Goal: Task Accomplishment & Management: Manage account settings

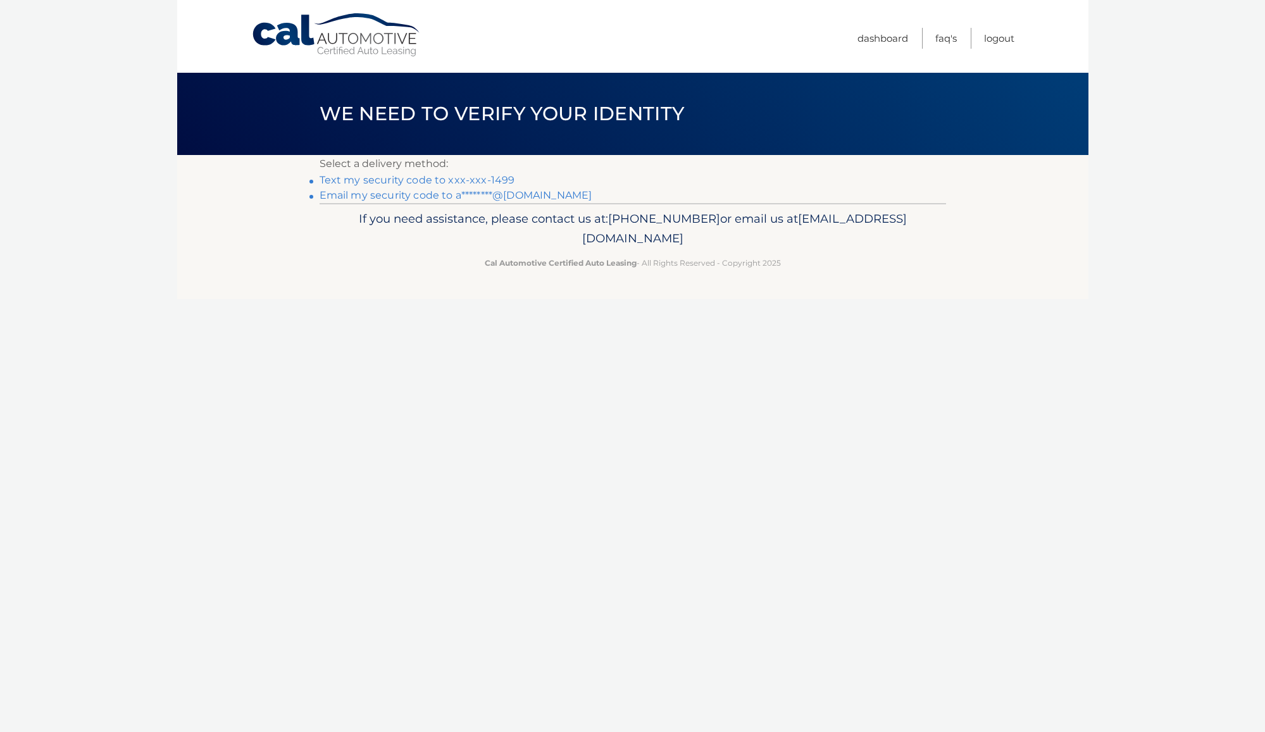
click at [472, 175] on link "Text my security code to xxx-xxx-1499" at bounding box center [418, 180] width 196 height 12
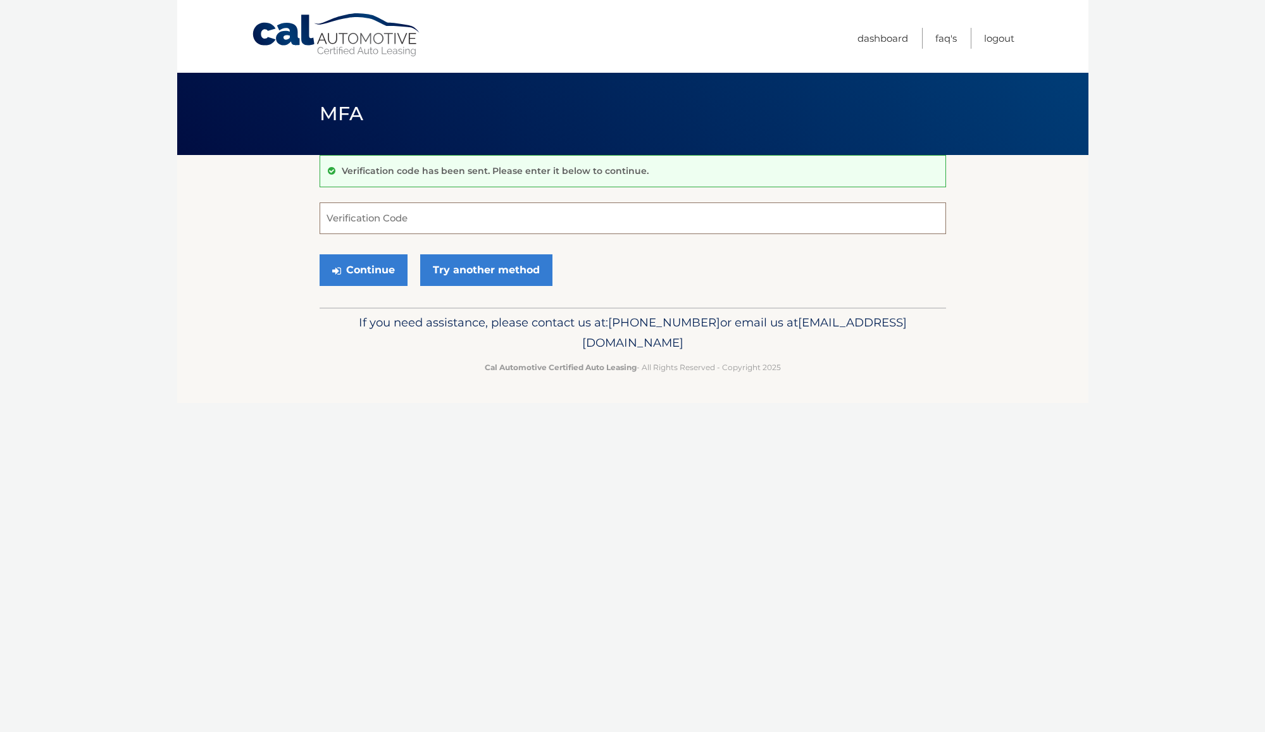
click at [390, 226] on input "Verification Code" at bounding box center [633, 219] width 627 height 32
type input "415380"
click at [354, 268] on button "Continue" at bounding box center [364, 270] width 88 height 32
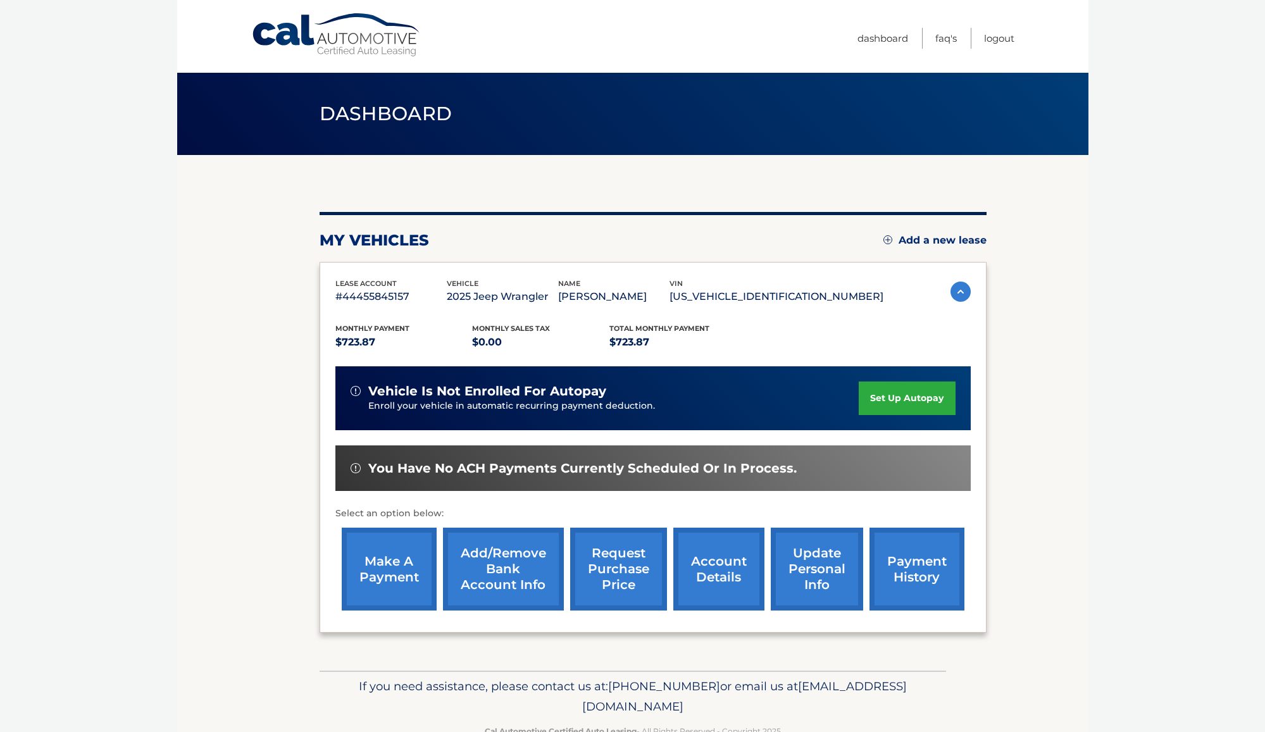
click at [717, 573] on link "account details" at bounding box center [718, 569] width 91 height 83
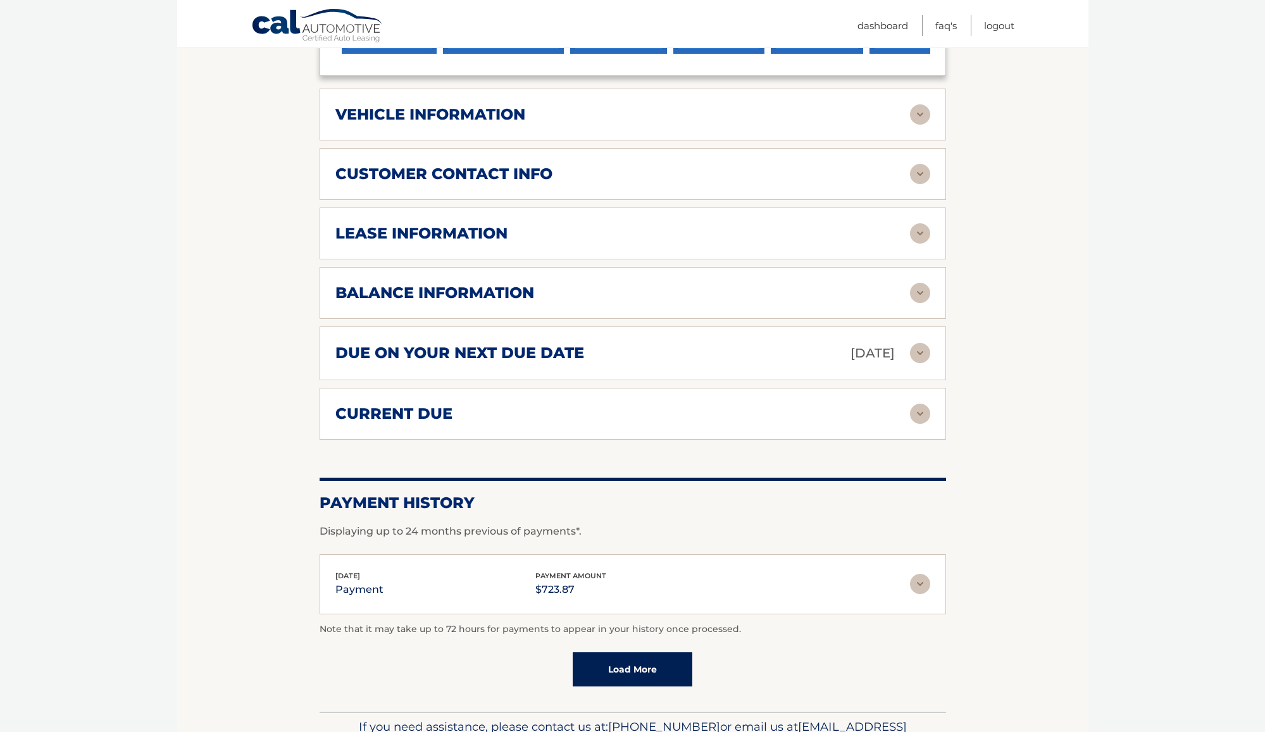
scroll to position [621, 0]
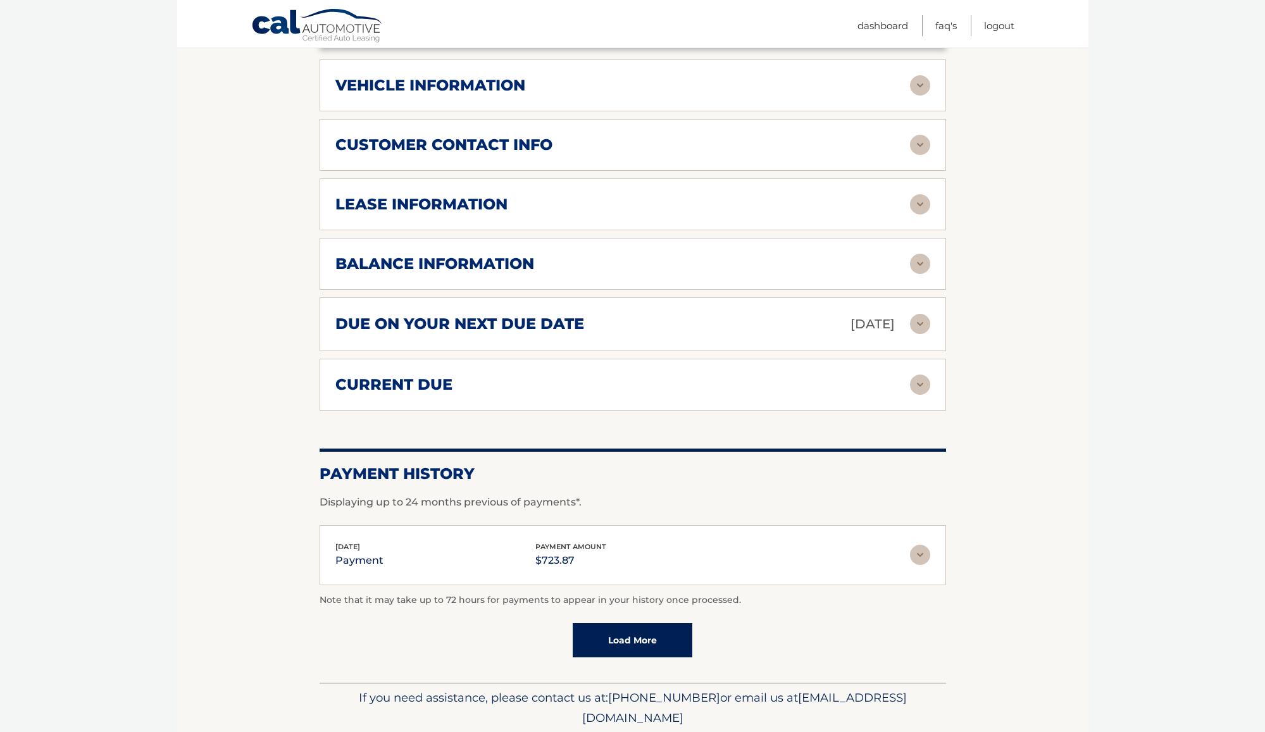
click at [914, 545] on img at bounding box center [920, 555] width 20 height 20
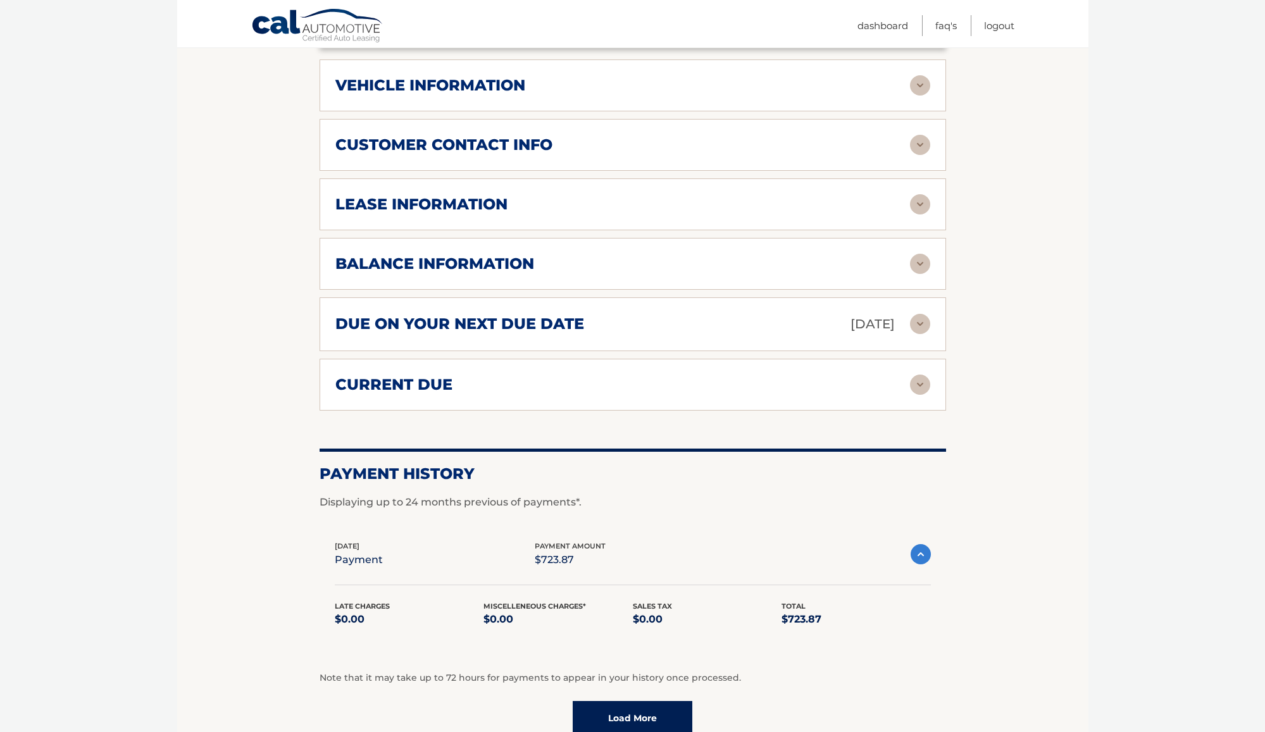
click at [923, 544] on img at bounding box center [921, 554] width 20 height 20
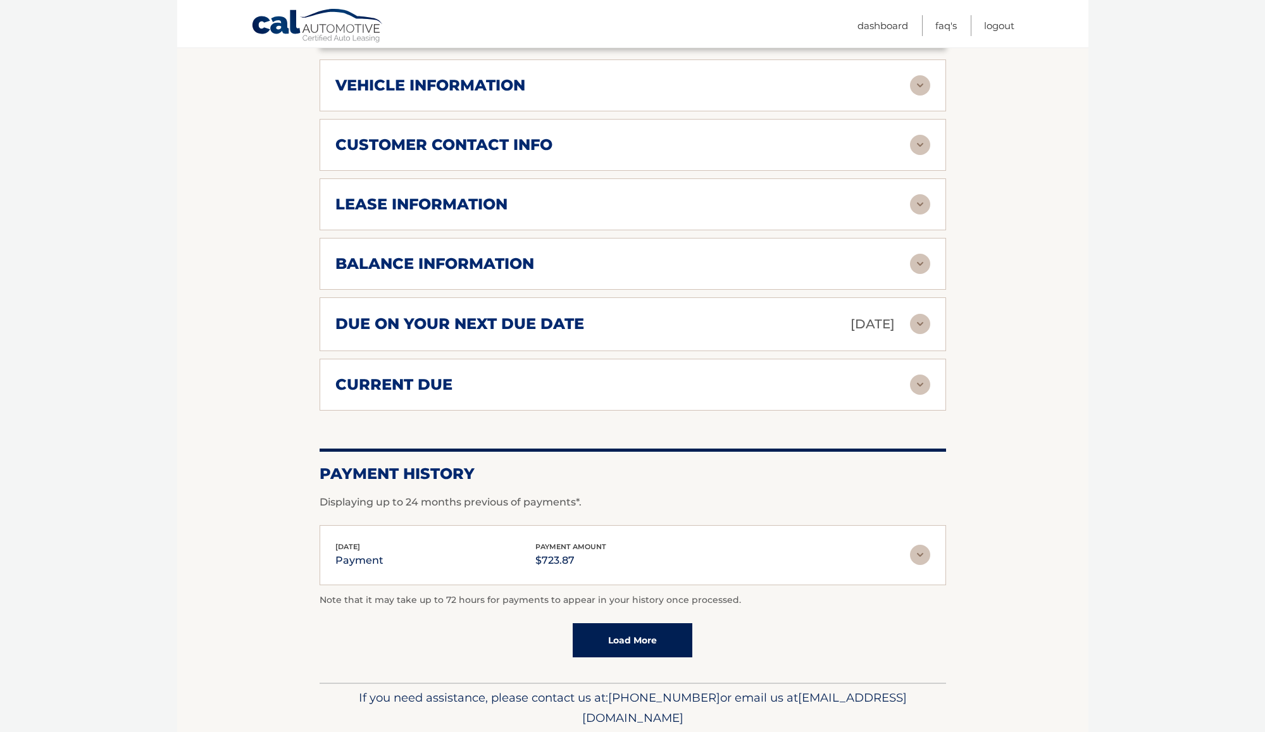
click at [658, 623] on link "Load More" at bounding box center [633, 640] width 120 height 34
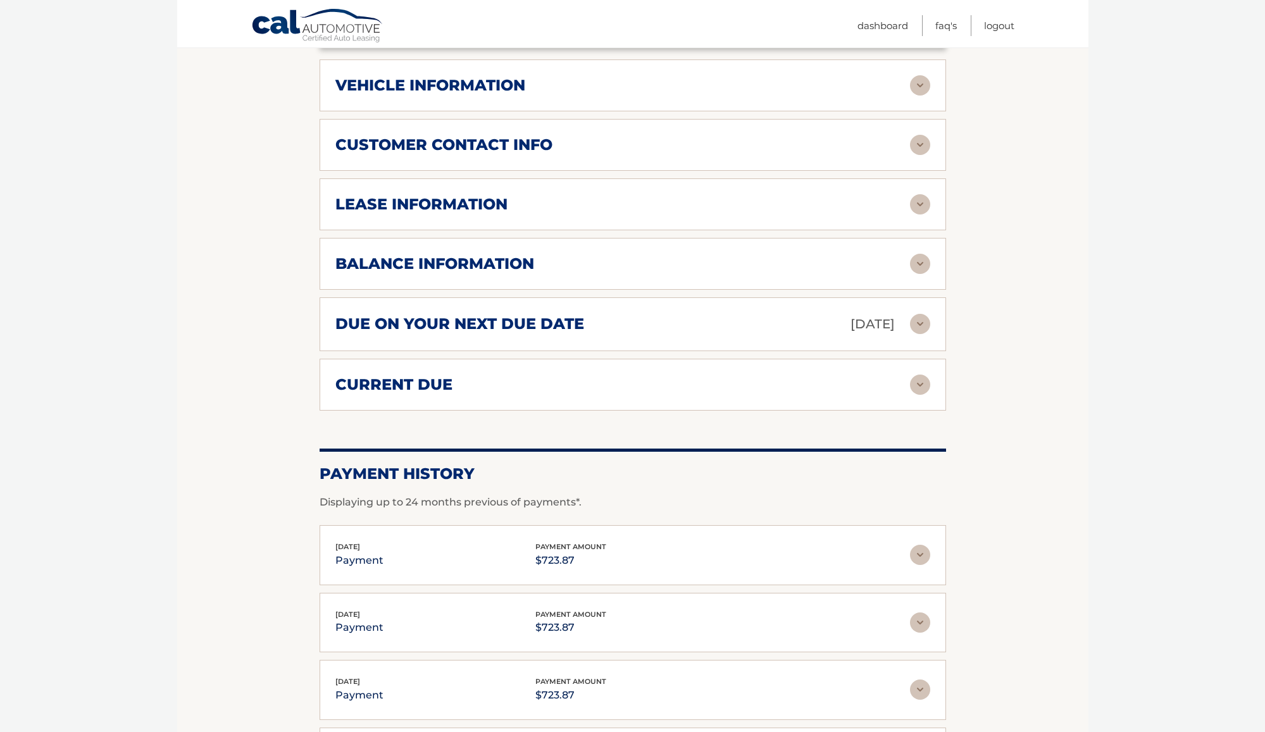
click at [506, 315] on h2 "due on your next due date" at bounding box center [459, 324] width 249 height 19
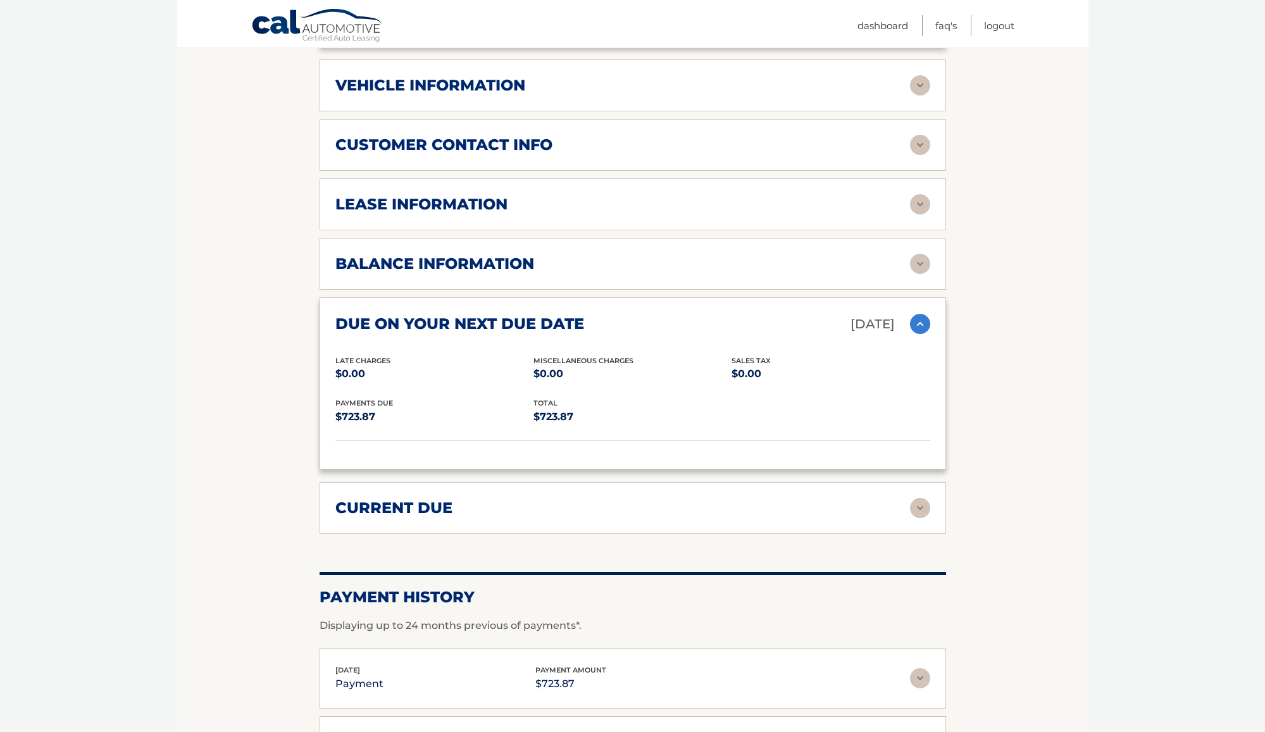
click at [427, 195] on h2 "lease information" at bounding box center [421, 204] width 172 height 19
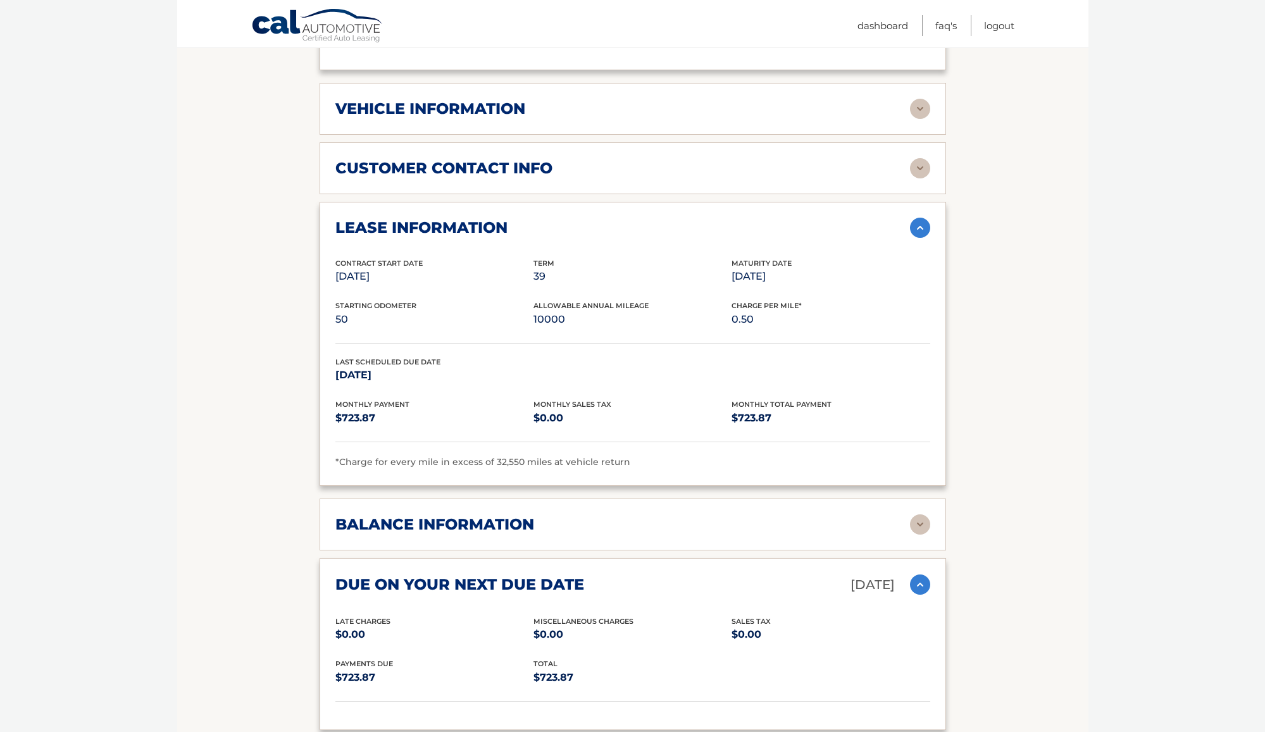
scroll to position [589, 0]
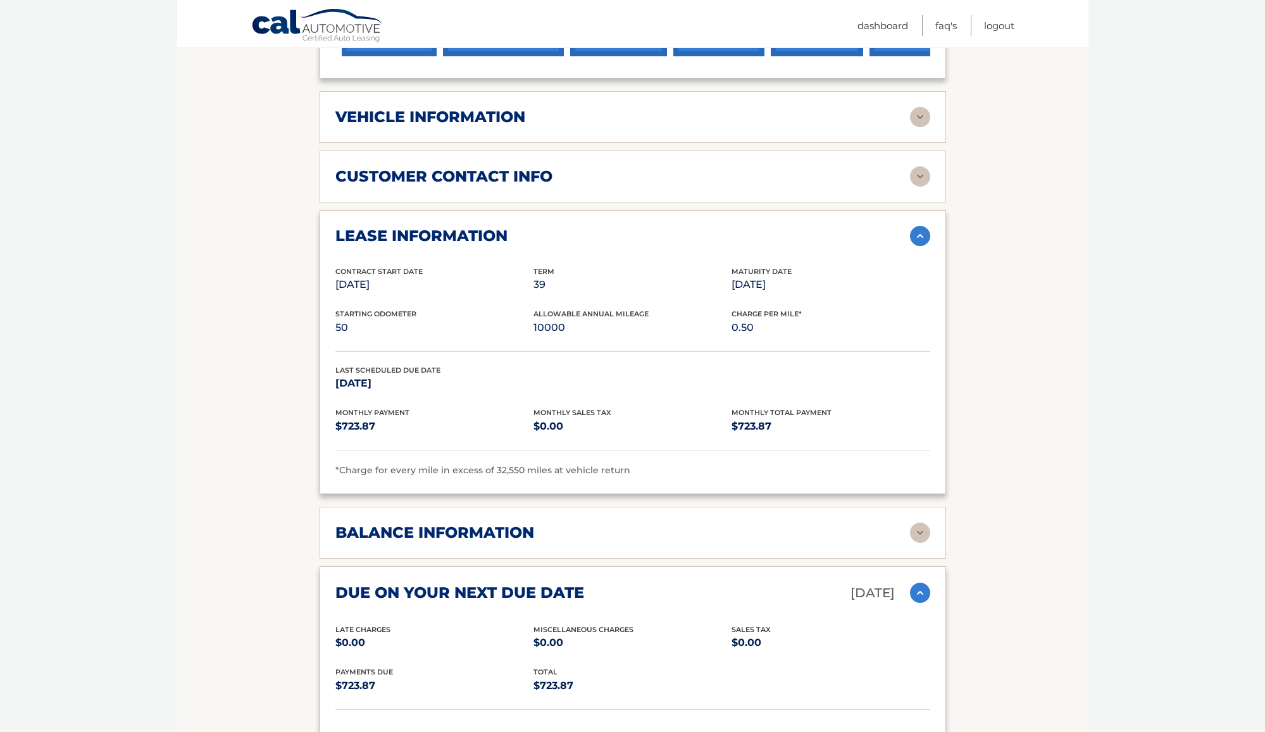
click at [428, 107] on div "vehicle information vehicle Year 2025 vehicle make Jeep vehicle model Wrangler …" at bounding box center [633, 117] width 627 height 52
click at [462, 108] on h2 "vehicle information" at bounding box center [430, 117] width 190 height 19
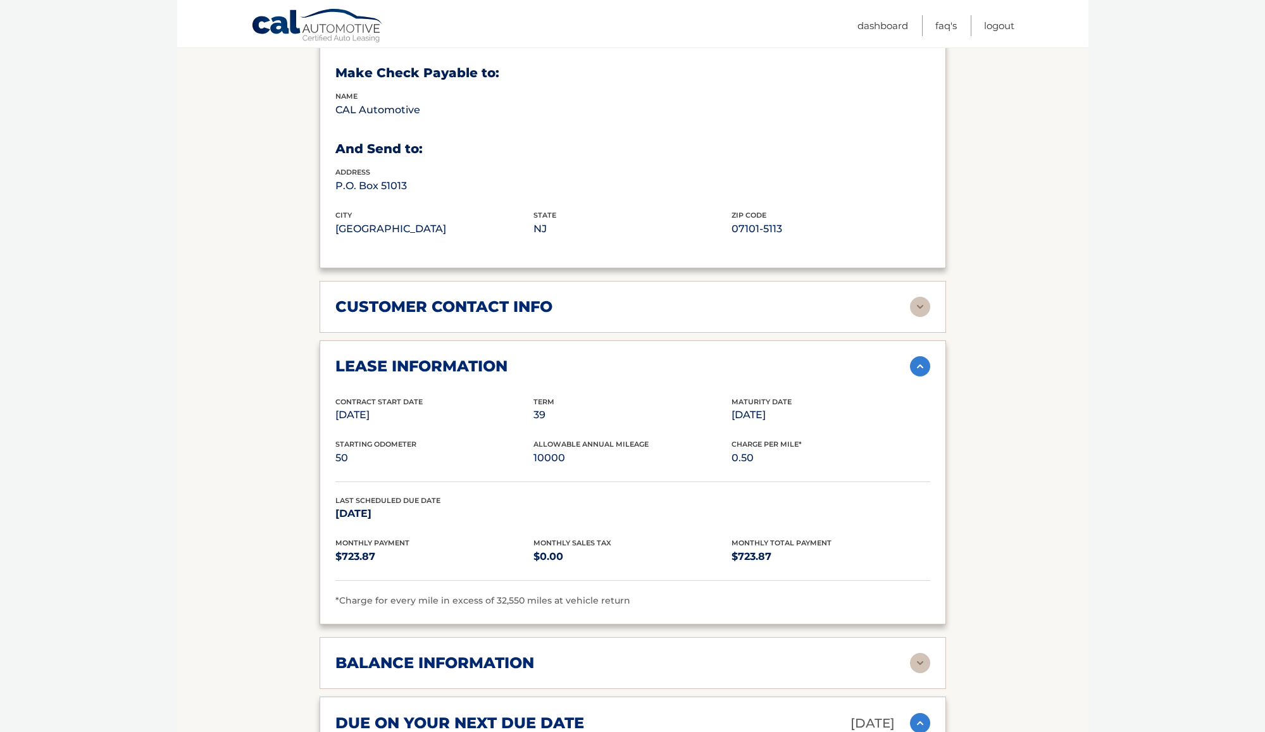
scroll to position [772, 0]
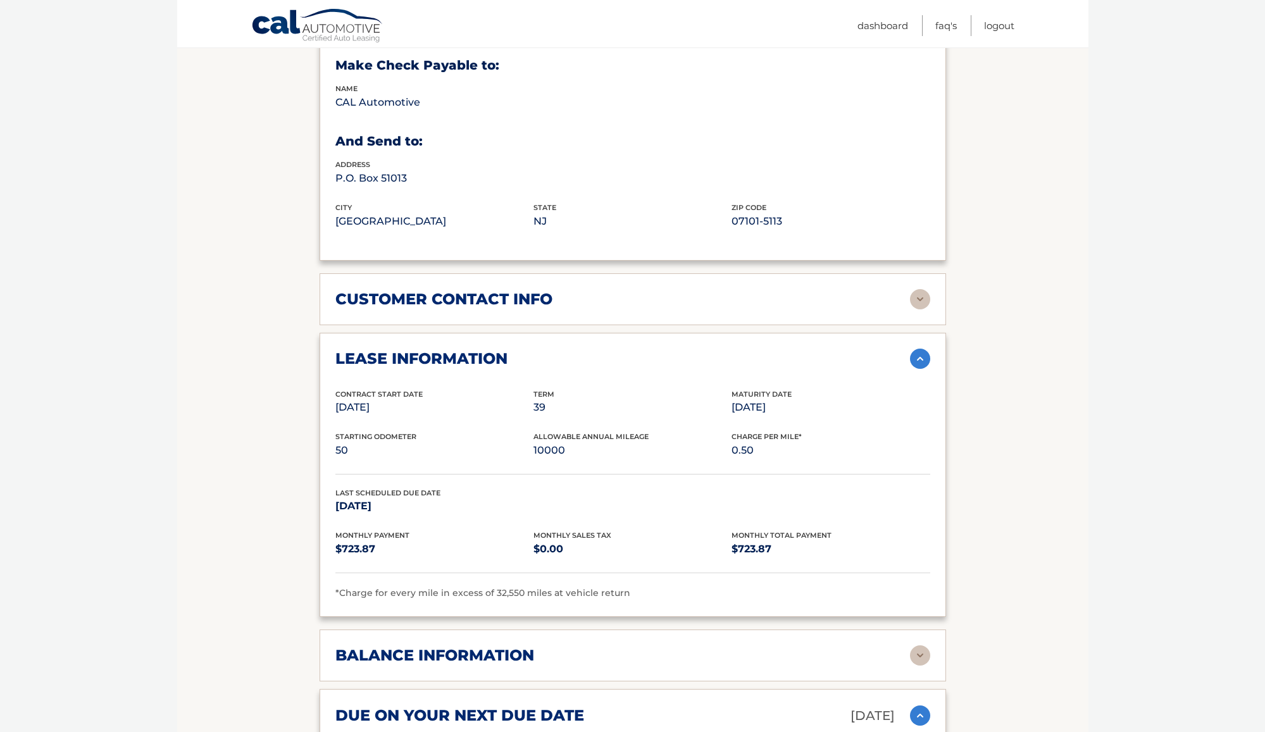
click at [455, 290] on h2 "customer contact info" at bounding box center [443, 299] width 217 height 19
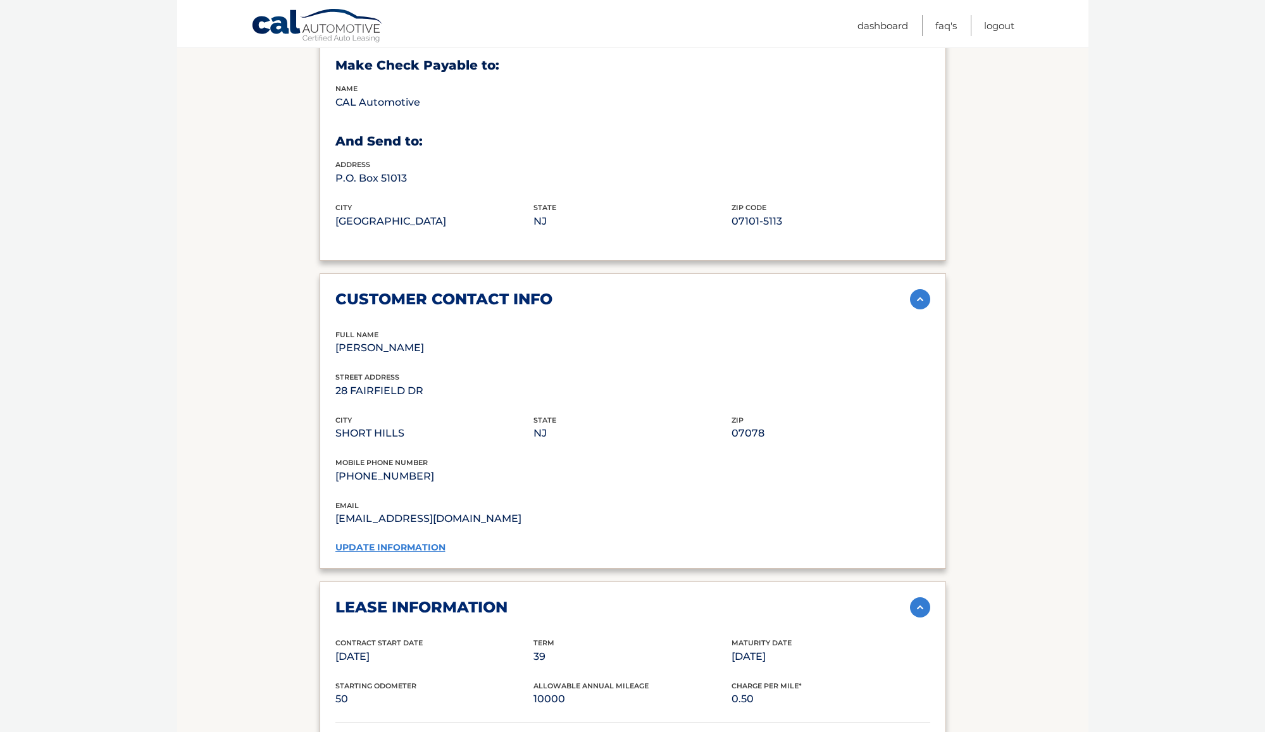
click at [400, 542] on link "update information" at bounding box center [390, 547] width 110 height 11
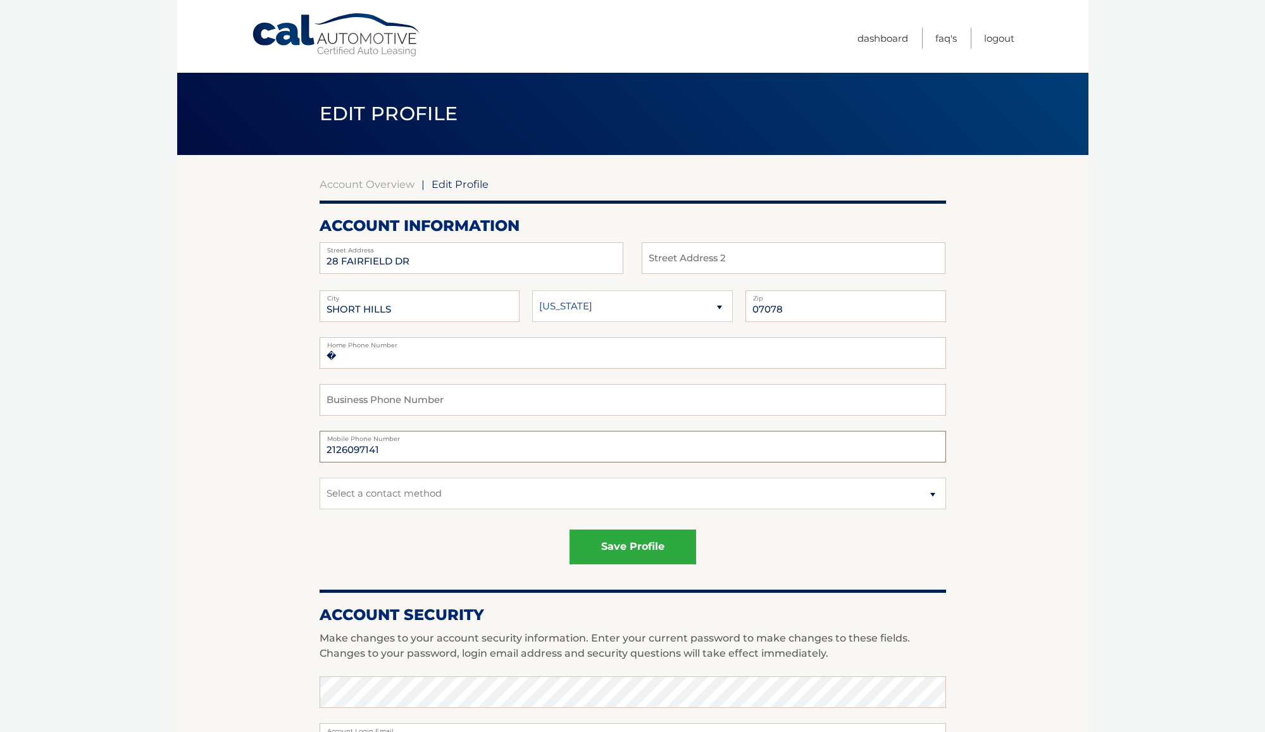
drag, startPoint x: 407, startPoint y: 452, endPoint x: 244, endPoint y: 420, distance: 166.3
click at [249, 420] on section "Account Overview | Edit Profile account information [STREET_ADDRESS] Address St…" at bounding box center [632, 643] width 911 height 977
click at [337, 444] on input "917421499" at bounding box center [633, 447] width 627 height 32
click at [341, 449] on input "917421499" at bounding box center [633, 447] width 627 height 32
type input "9177421499"
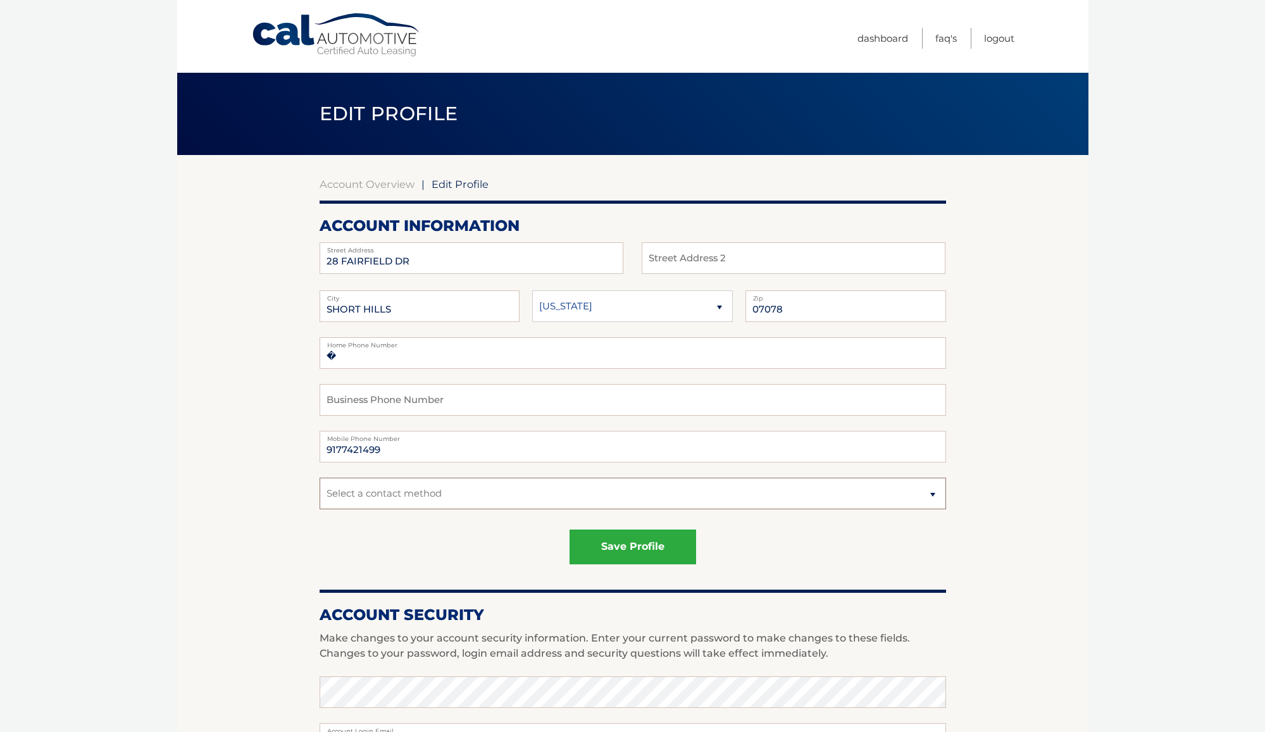
select select "1"
click at [418, 354] on input "�" at bounding box center [633, 353] width 627 height 32
type input "�9177421499"
click at [627, 540] on button "save profile" at bounding box center [633, 547] width 127 height 35
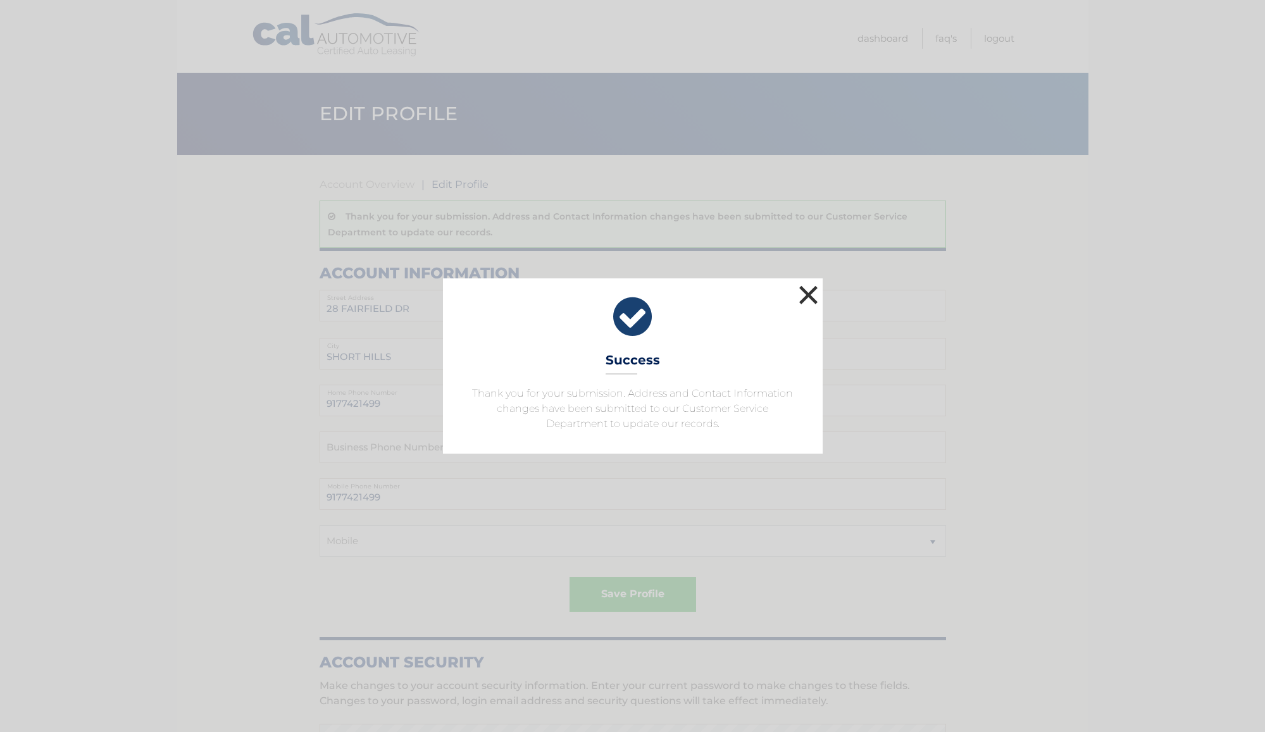
click at [809, 296] on button "×" at bounding box center [808, 294] width 25 height 25
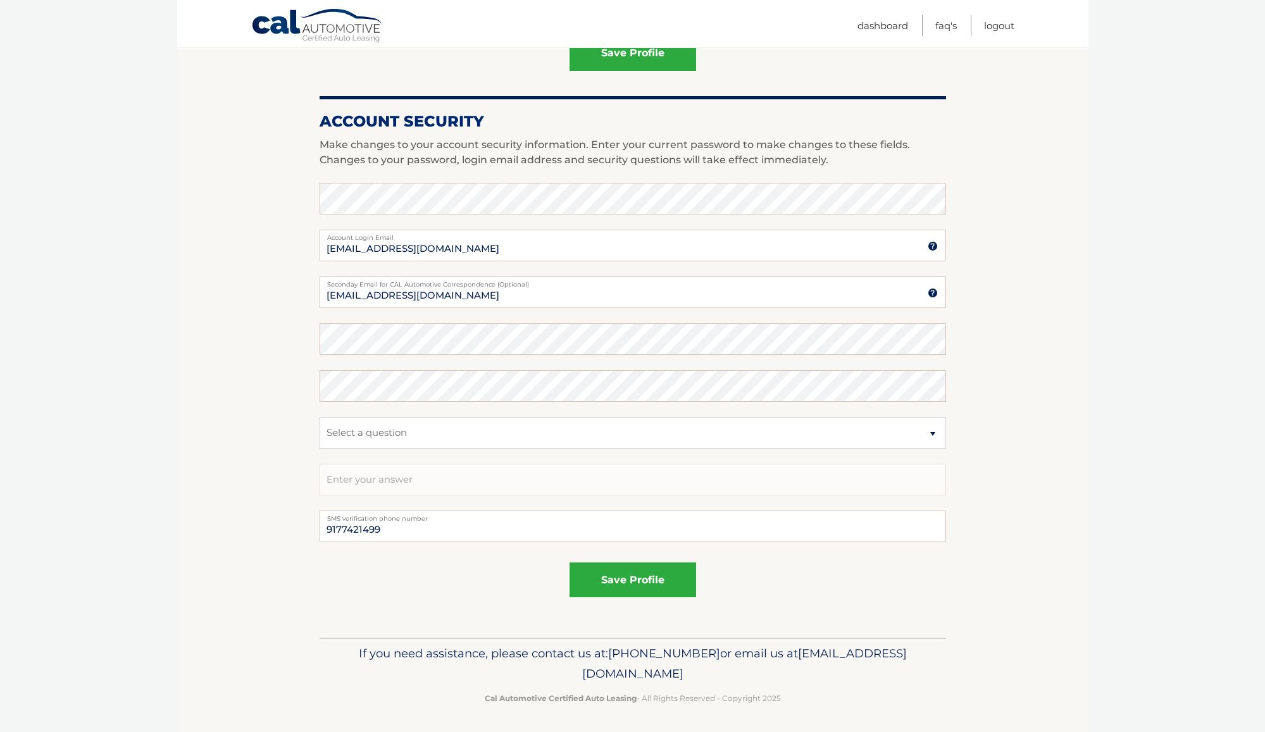
scroll to position [540, 0]
click at [615, 580] on button "save profile" at bounding box center [633, 580] width 127 height 35
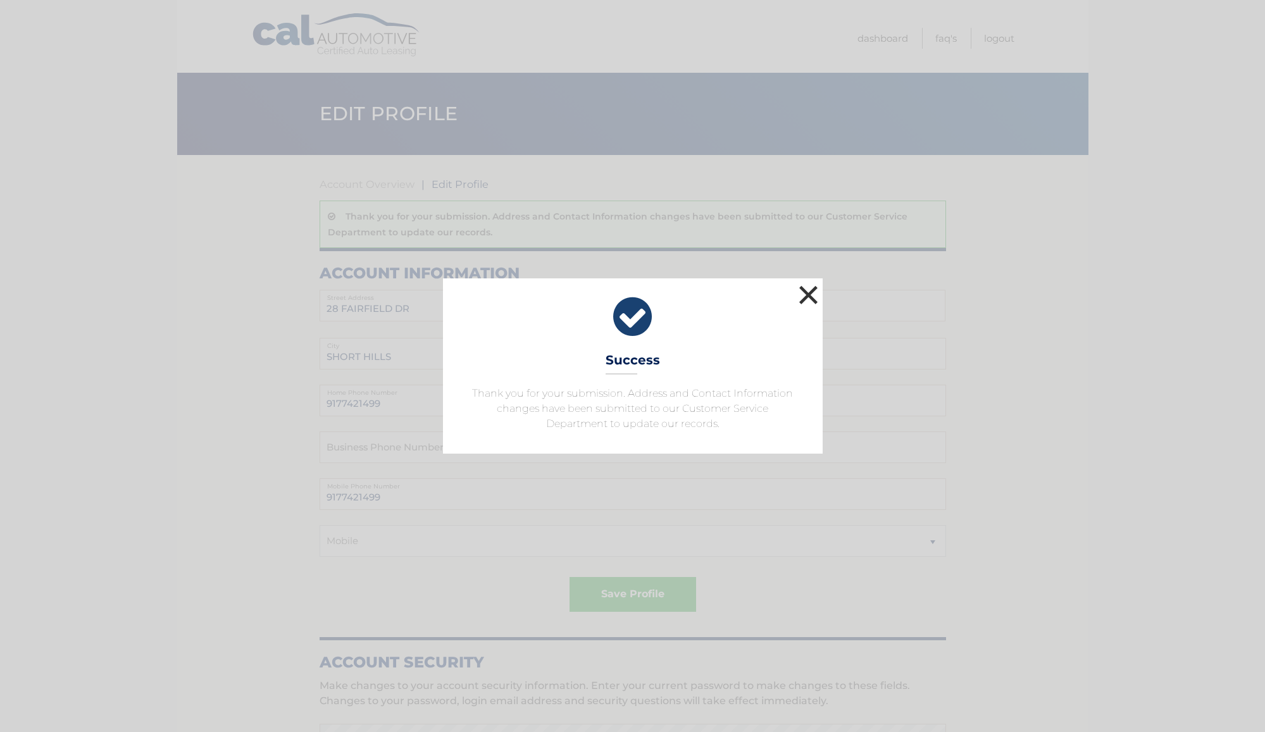
click at [806, 298] on button "×" at bounding box center [808, 294] width 25 height 25
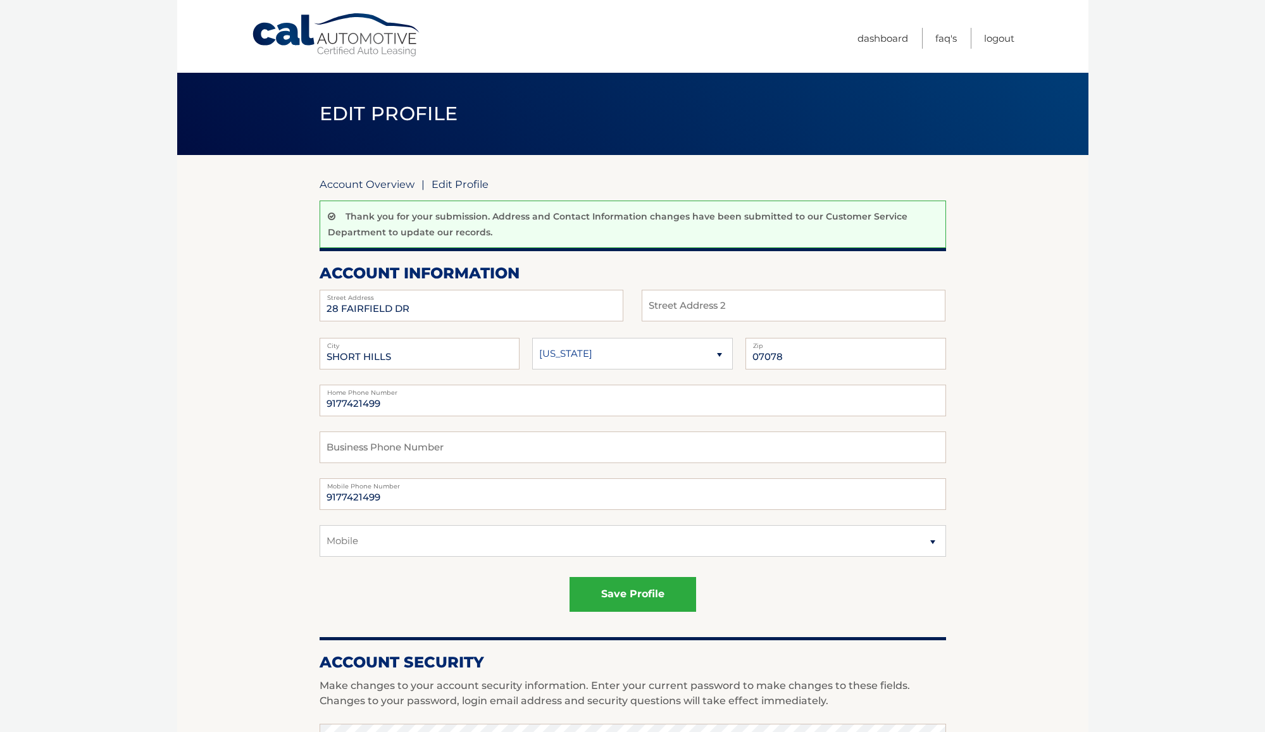
click at [389, 182] on link "Account Overview" at bounding box center [367, 184] width 95 height 13
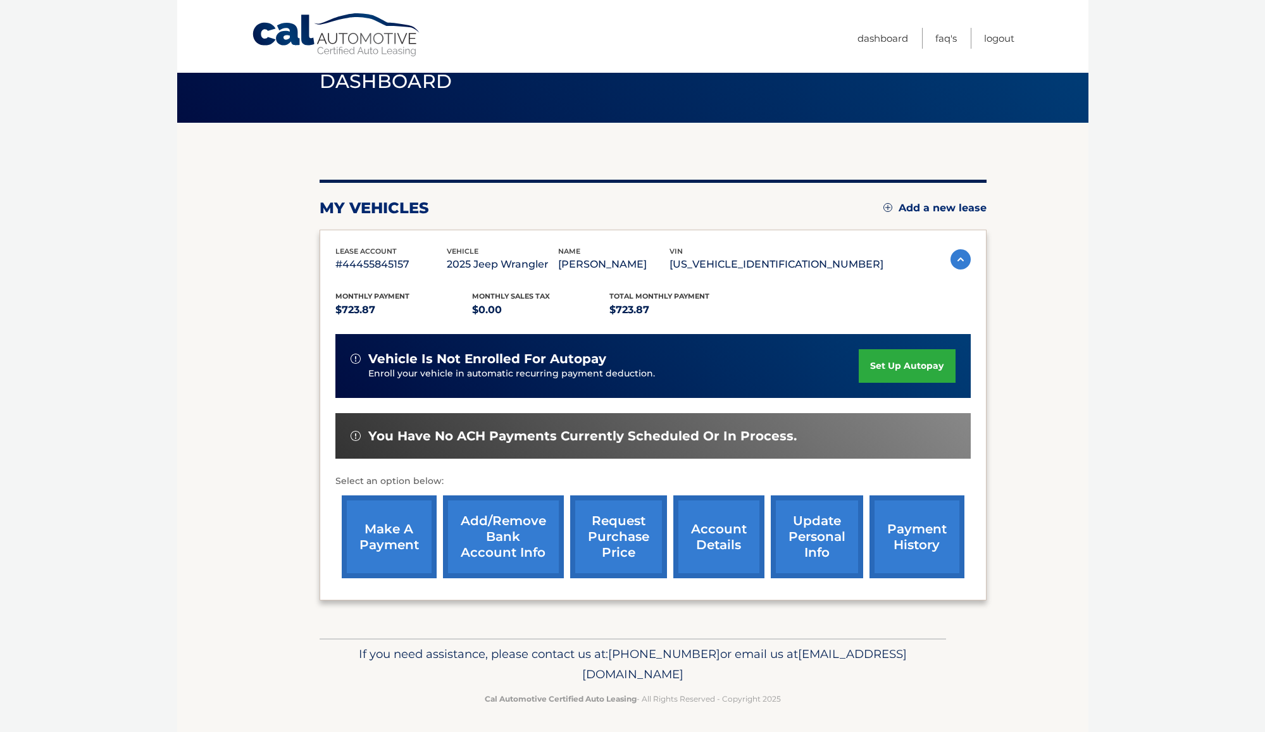
scroll to position [32, 0]
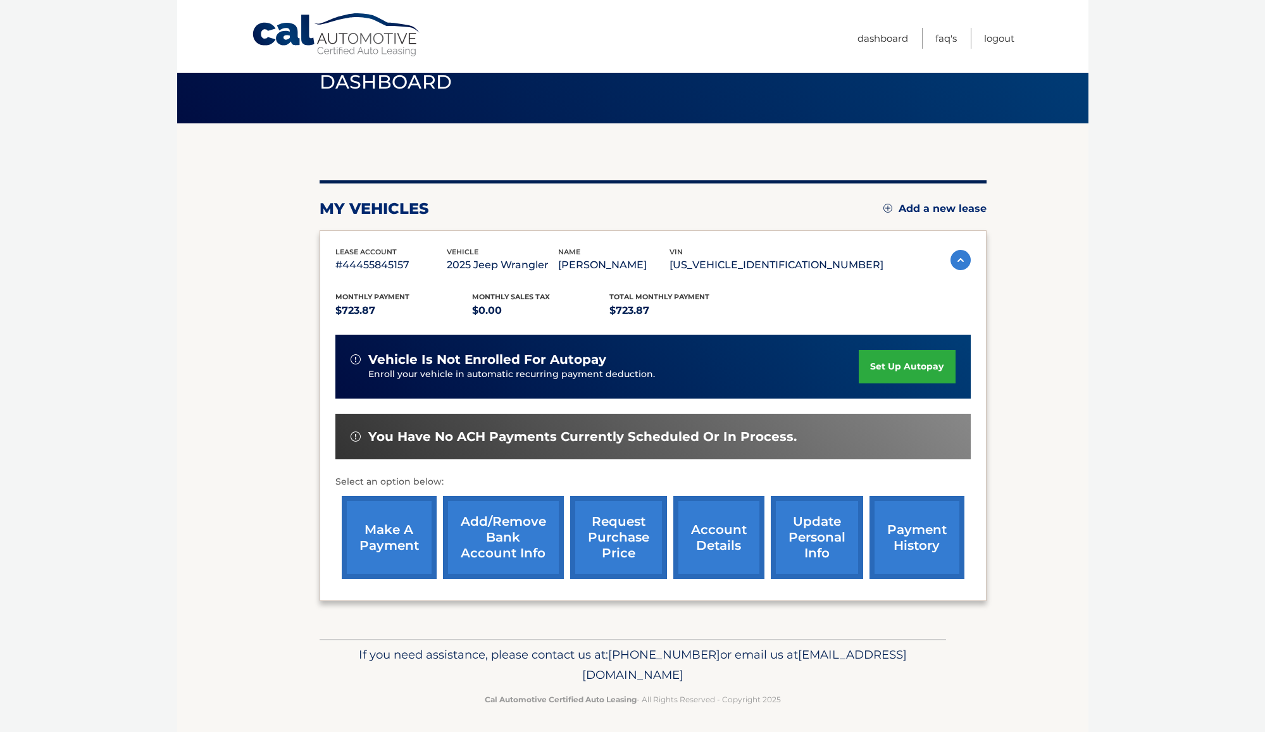
click at [718, 552] on link "account details" at bounding box center [718, 537] width 91 height 83
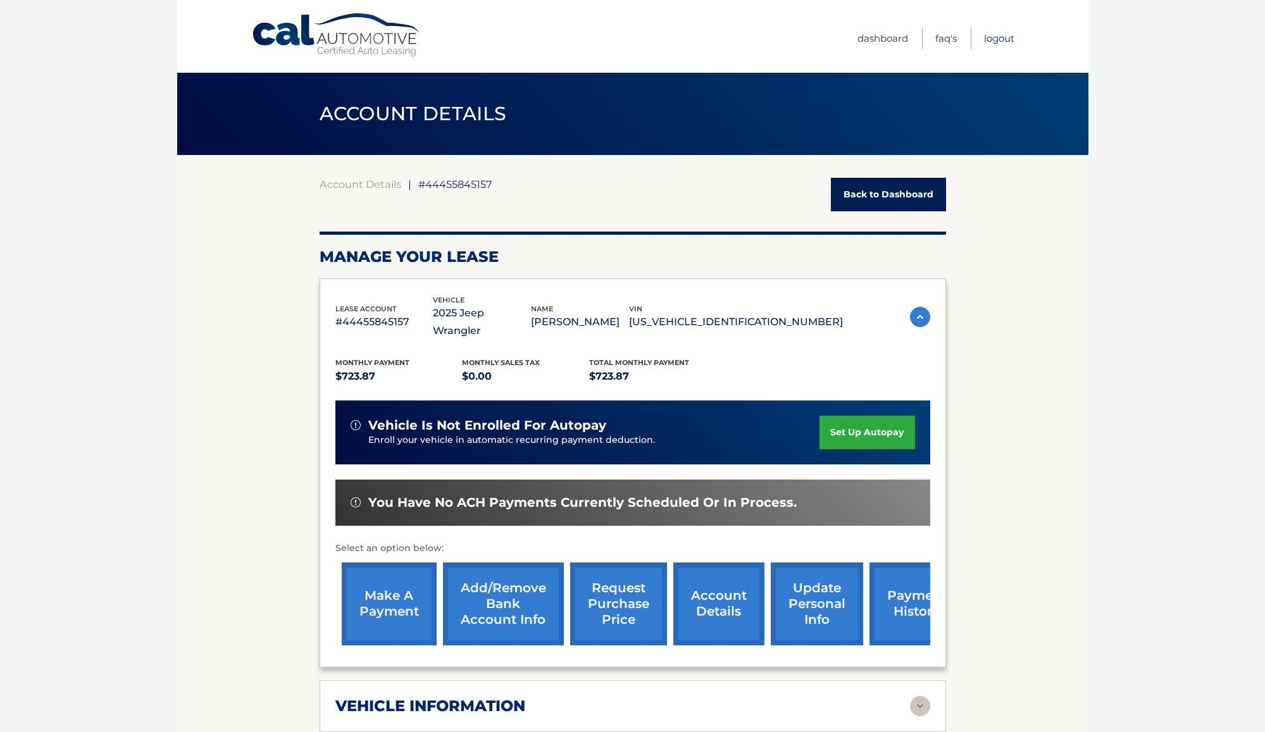
click at [996, 40] on link "Logout" at bounding box center [999, 38] width 30 height 21
